Goal: Information Seeking & Learning: Learn about a topic

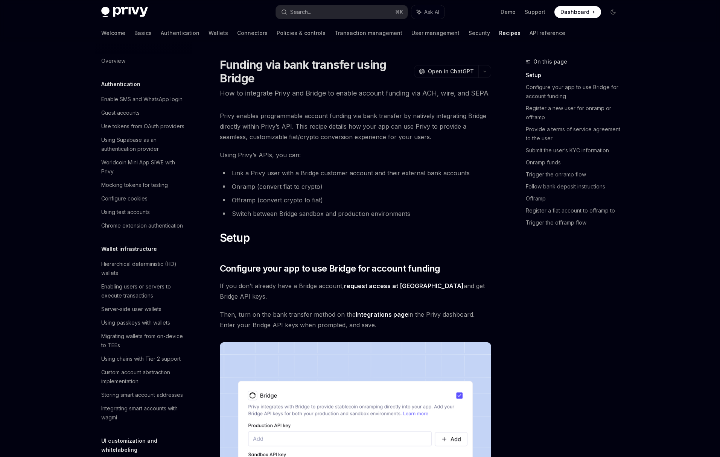
scroll to position [121, 0]
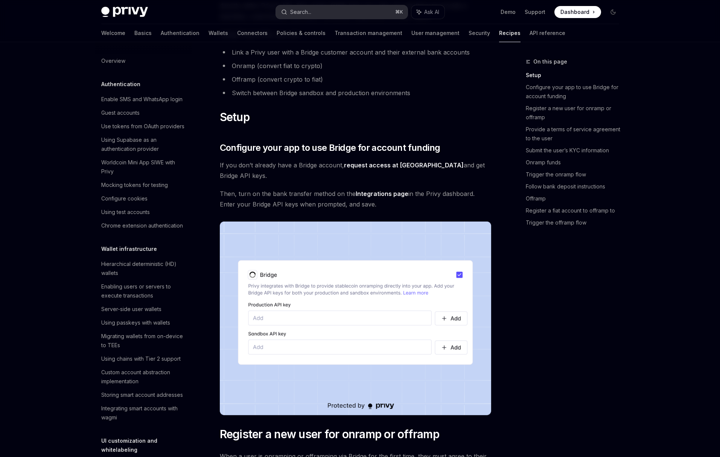
click at [313, 15] on button "Search... ⌘ K" at bounding box center [342, 12] width 132 height 14
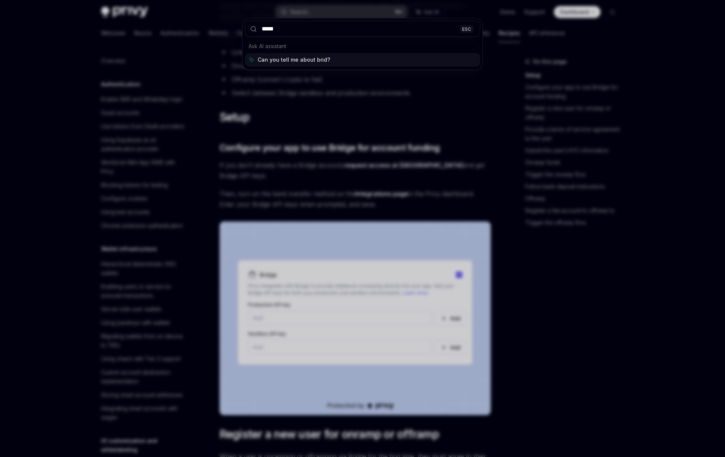
type input "******"
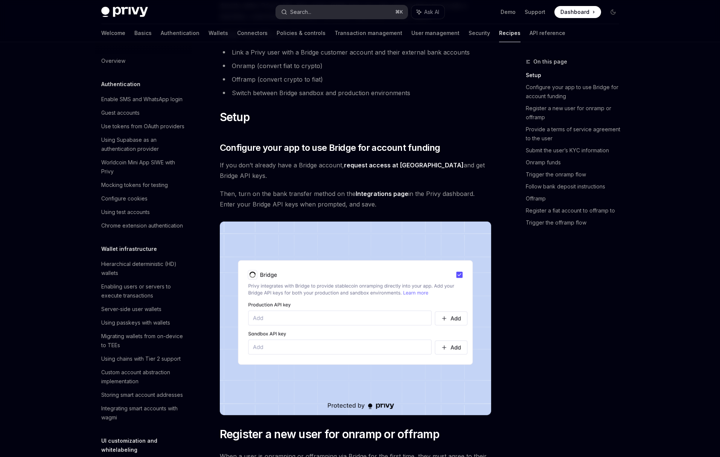
type textarea "*"
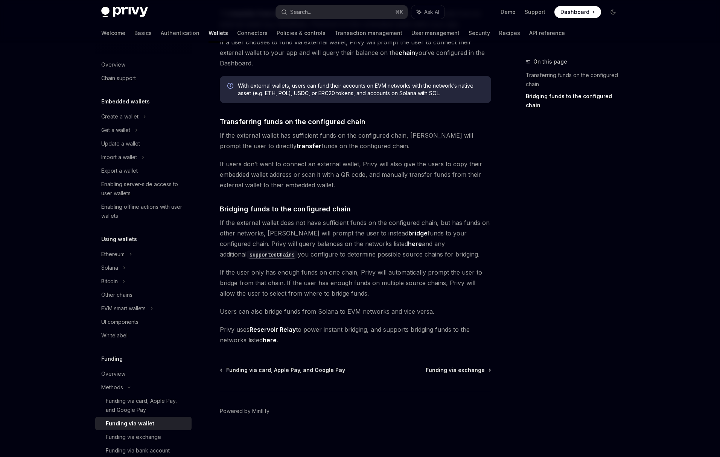
scroll to position [87, 0]
click at [366, 14] on button "Search... ⌘ K" at bounding box center [342, 12] width 132 height 14
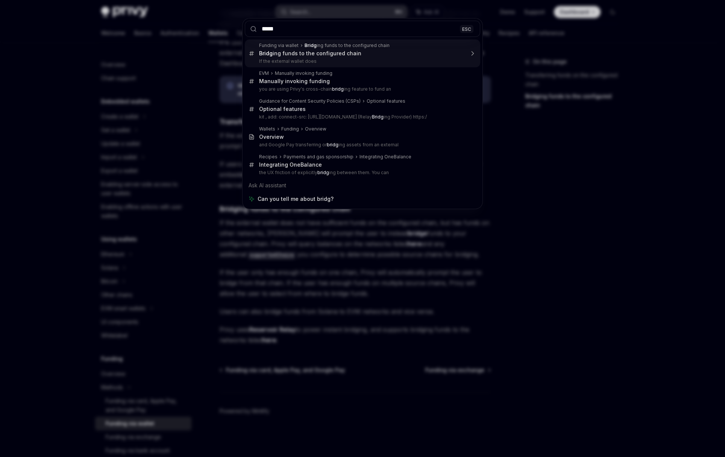
type input "******"
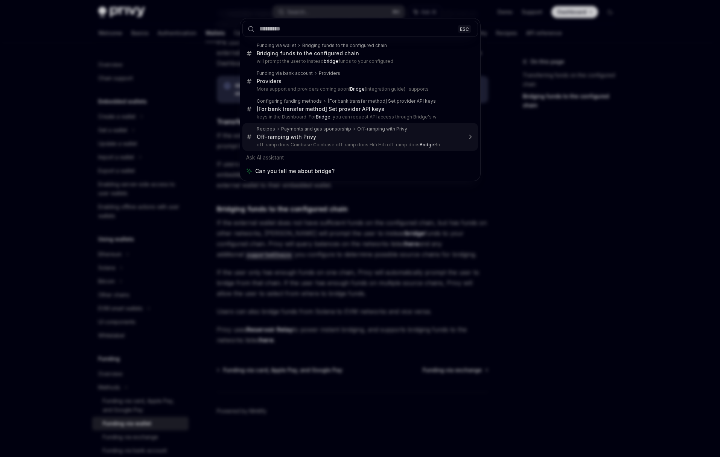
type textarea "*"
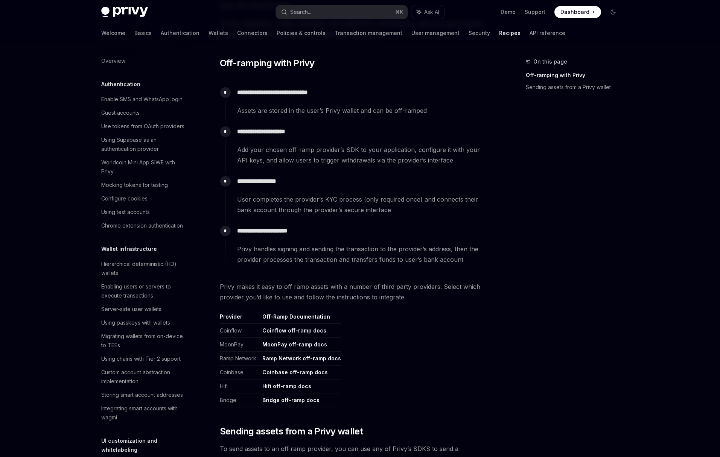
scroll to position [547, 0]
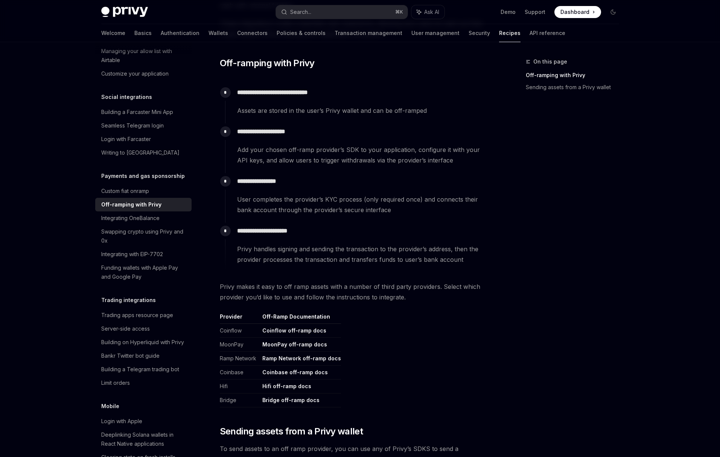
click at [549, 241] on div "On this page Off-ramping with Privy Sending assets from a Privy wallet" at bounding box center [568, 257] width 114 height 400
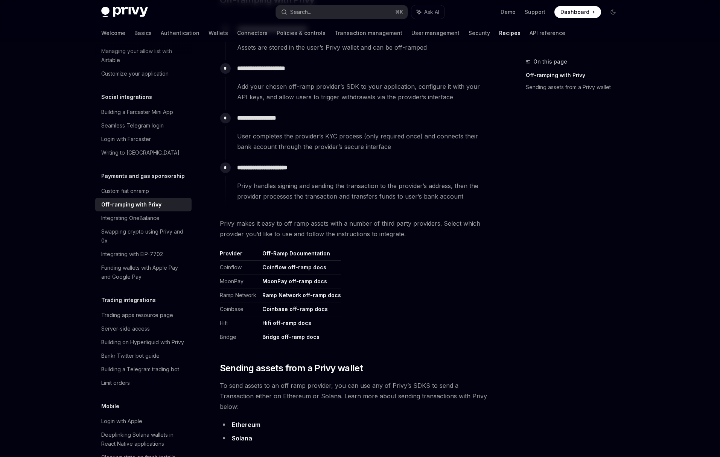
scroll to position [232, 0]
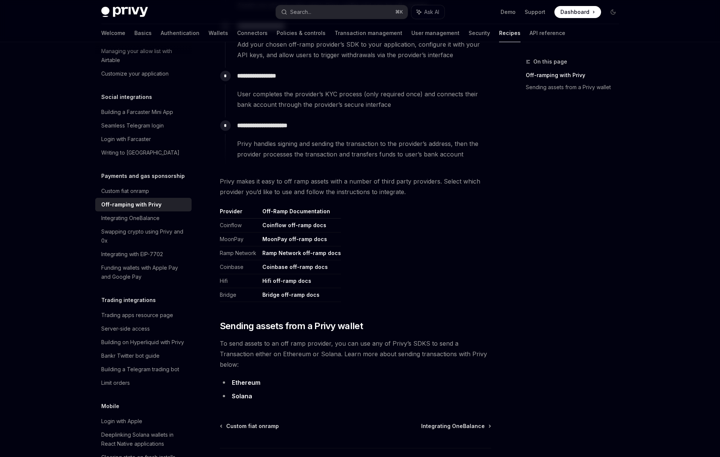
click at [300, 295] on link "Bridge off-ramp docs" at bounding box center [290, 295] width 57 height 7
